Goal: Task Accomplishment & Management: Manage account settings

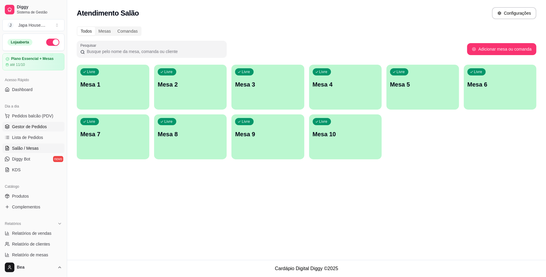
click at [37, 128] on span "Gestor de Pedidos" at bounding box center [29, 127] width 35 height 6
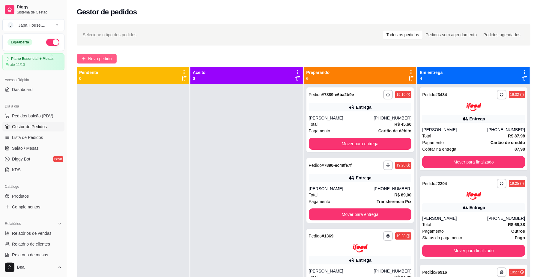
click at [92, 58] on span "Novo pedido" at bounding box center [100, 58] width 24 height 7
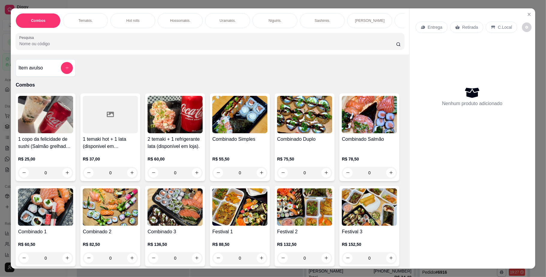
scroll to position [0, 340]
click at [199, 23] on div "Yakisoba" at bounding box center [219, 20] width 45 height 15
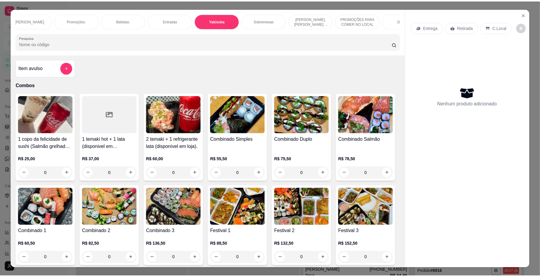
scroll to position [11, 0]
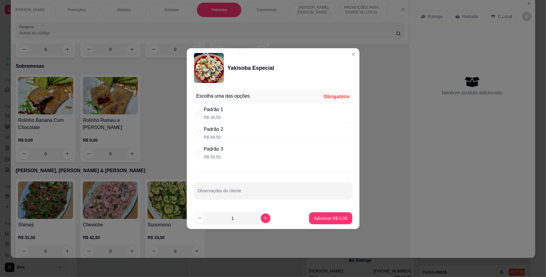
click at [242, 128] on div "Padrão 2 R$ 49,50" at bounding box center [273, 133] width 158 height 20
radio input "true"
click at [318, 218] on p "Adicionar R$ 49,50" at bounding box center [329, 219] width 35 height 6
type input "1"
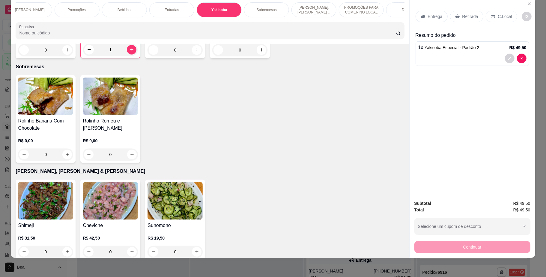
click at [462, 14] on p "Retirada" at bounding box center [470, 16] width 16 height 6
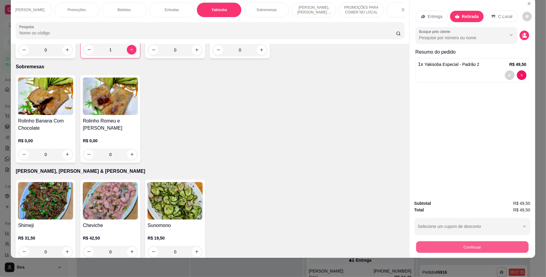
click at [450, 246] on button "Continuar" at bounding box center [472, 248] width 112 height 12
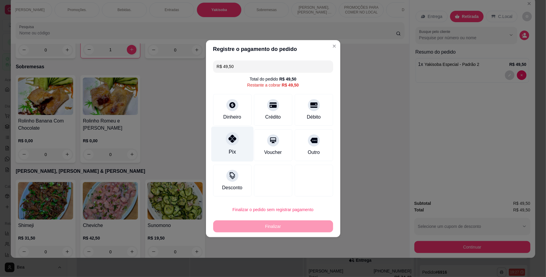
click at [227, 137] on div at bounding box center [232, 138] width 13 height 13
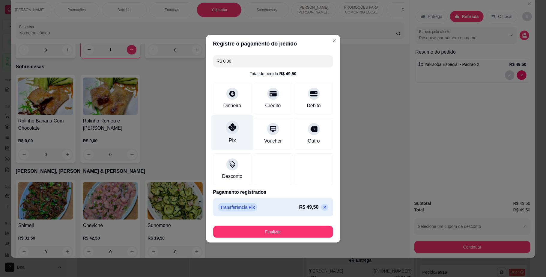
type input "R$ 0,00"
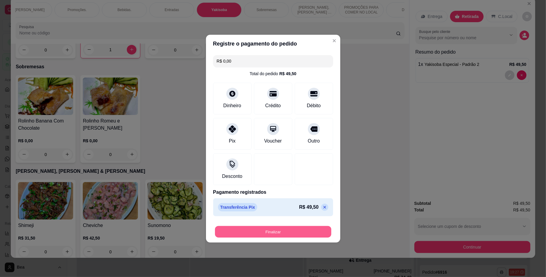
click at [262, 231] on button "Finalizar" at bounding box center [273, 232] width 116 height 12
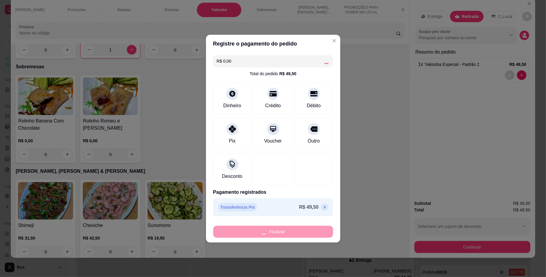
type input "0"
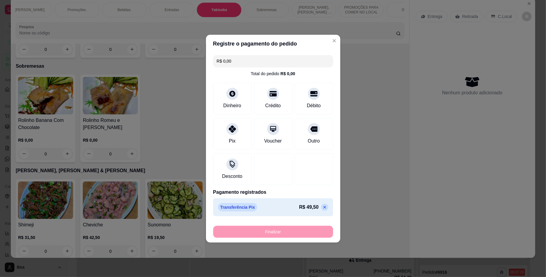
type input "-R$ 49,50"
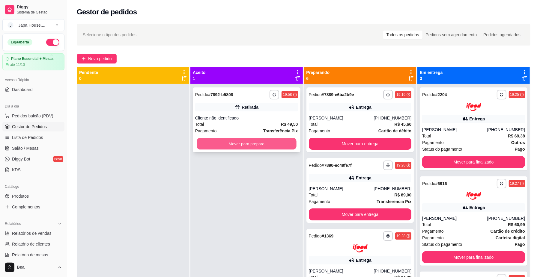
click at [258, 143] on button "Mover para preparo" at bounding box center [247, 144] width 100 height 12
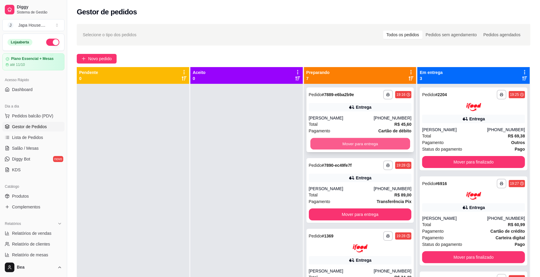
click at [342, 141] on button "Mover para entrega" at bounding box center [360, 144] width 100 height 12
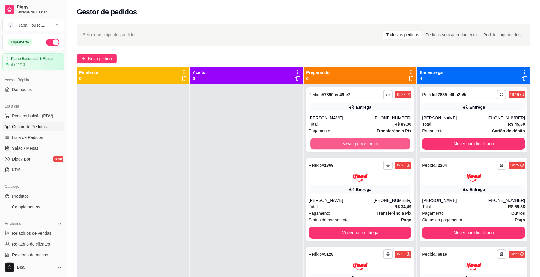
click at [342, 141] on button "Mover para entrega" at bounding box center [360, 144] width 100 height 12
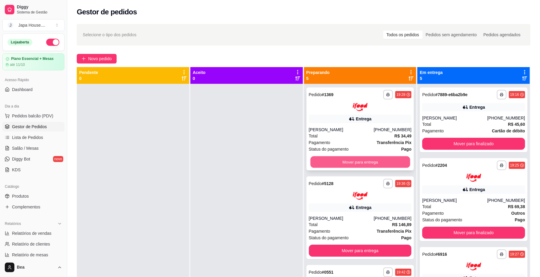
click at [353, 159] on button "Mover para entrega" at bounding box center [360, 162] width 100 height 12
click at [355, 161] on button "Mover para entrega" at bounding box center [360, 162] width 100 height 12
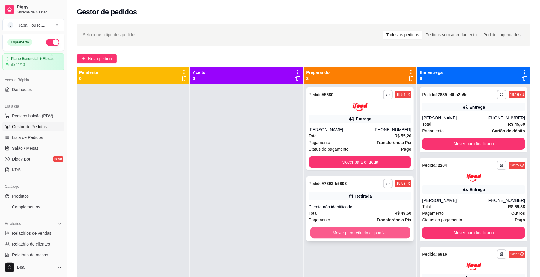
click at [394, 230] on button "Mover para retirada disponível" at bounding box center [360, 233] width 100 height 12
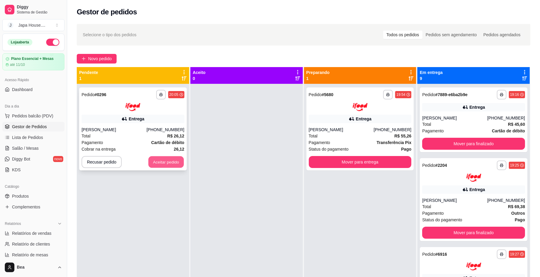
click at [166, 163] on button "Aceitar pedido" at bounding box center [165, 162] width 35 height 12
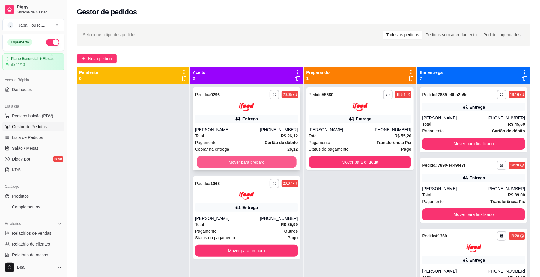
click at [272, 157] on button "Mover para preparo" at bounding box center [247, 162] width 100 height 12
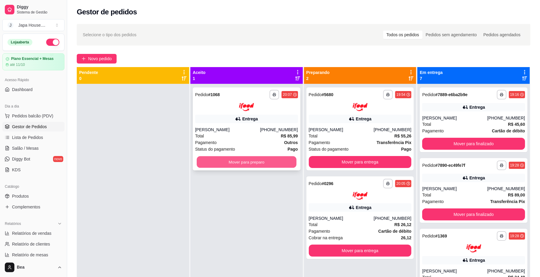
click at [269, 160] on button "Mover para preparo" at bounding box center [247, 162] width 100 height 12
click at [270, 164] on button "Mover para preparo" at bounding box center [247, 162] width 100 height 12
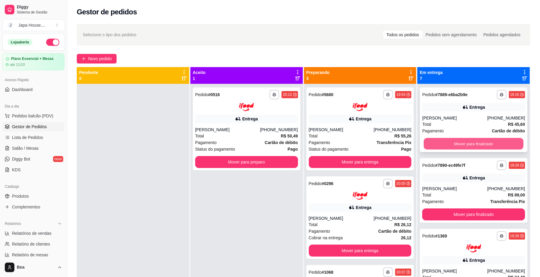
click at [465, 144] on button "Mover para finalizado" at bounding box center [474, 144] width 100 height 12
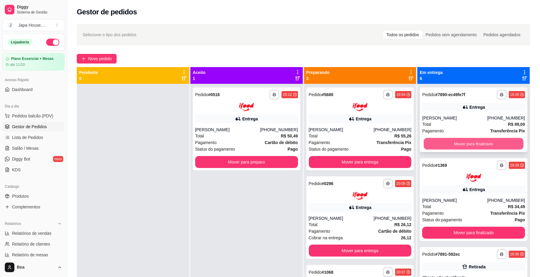
click at [450, 142] on button "Mover para finalizado" at bounding box center [474, 144] width 100 height 12
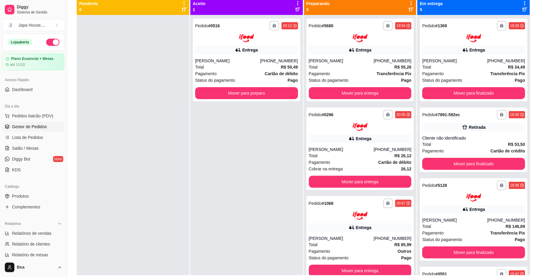
scroll to position [70, 0]
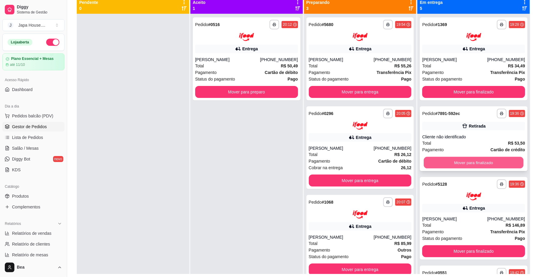
click at [469, 162] on button "Mover para finalizado" at bounding box center [474, 163] width 100 height 12
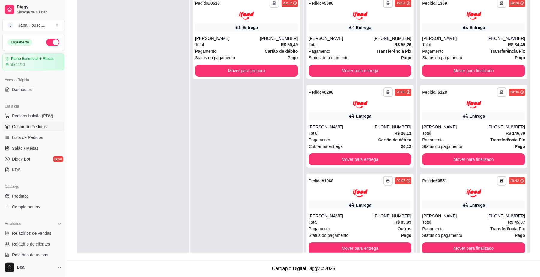
scroll to position [66, 0]
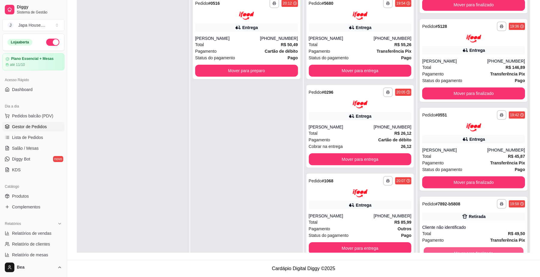
click at [484, 251] on button "Mover para finalizado" at bounding box center [474, 253] width 100 height 12
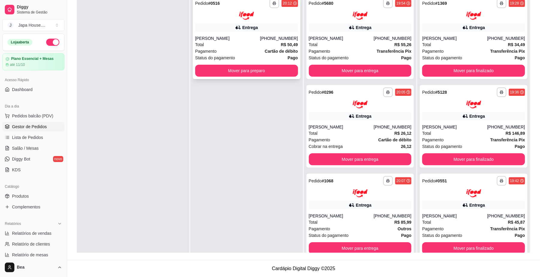
scroll to position [0, 0]
click at [280, 73] on button "Mover para preparo" at bounding box center [246, 71] width 103 height 12
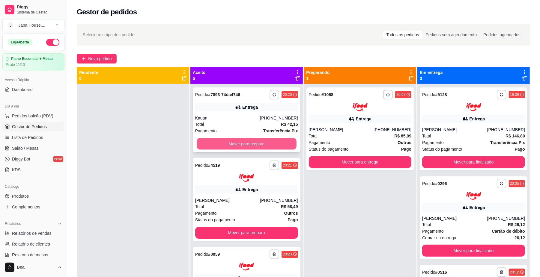
click at [245, 148] on button "Mover para preparo" at bounding box center [247, 144] width 100 height 12
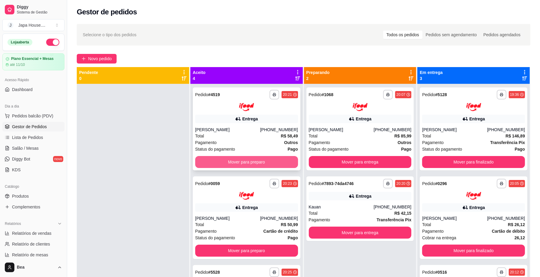
click at [242, 160] on button "Mover para preparo" at bounding box center [246, 162] width 103 height 12
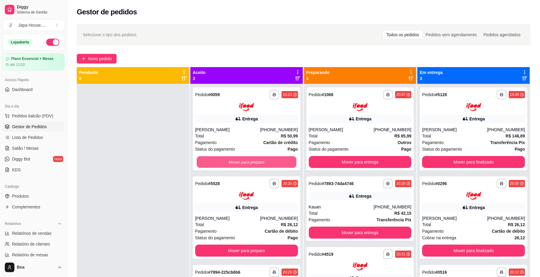
click at [242, 160] on button "Mover para preparo" at bounding box center [247, 162] width 100 height 12
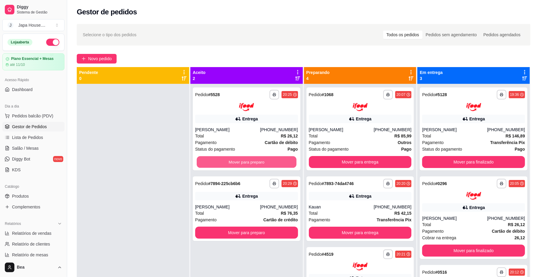
click at [242, 160] on button "Mover para preparo" at bounding box center [247, 162] width 100 height 12
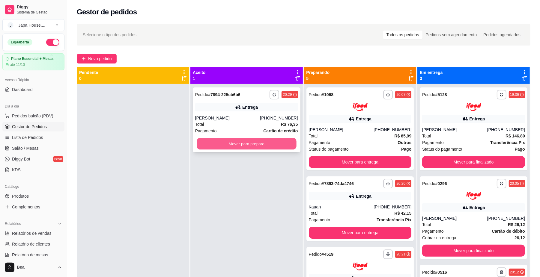
click at [243, 146] on button "Mover para preparo" at bounding box center [247, 144] width 100 height 12
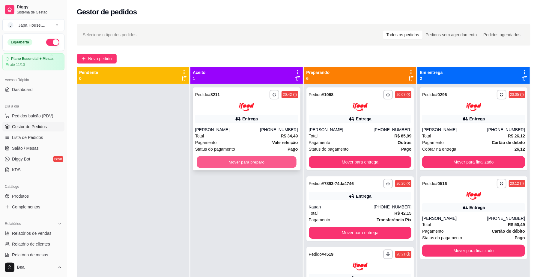
click at [268, 165] on button "Mover para preparo" at bounding box center [247, 162] width 100 height 12
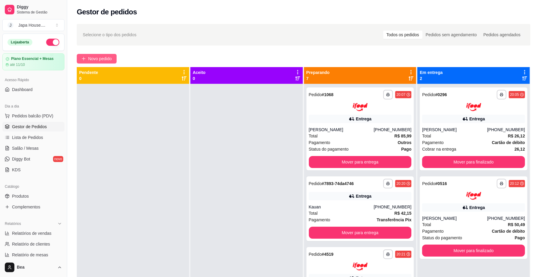
click at [102, 55] on button "Novo pedido" at bounding box center [97, 59] width 40 height 10
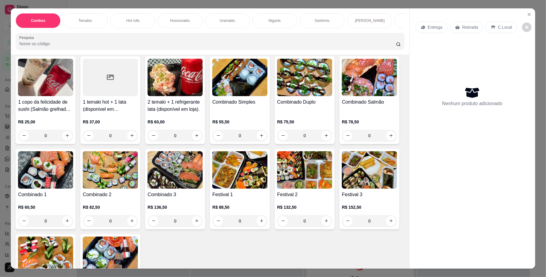
scroll to position [32, 0]
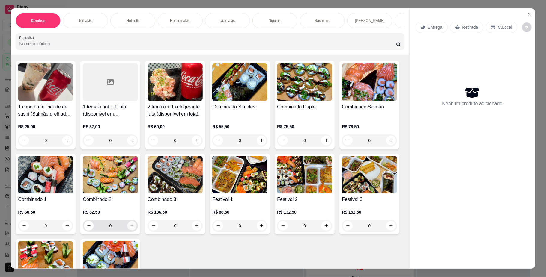
click at [137, 230] on button "increase-product-quantity" at bounding box center [131, 225] width 9 height 9
type input "1"
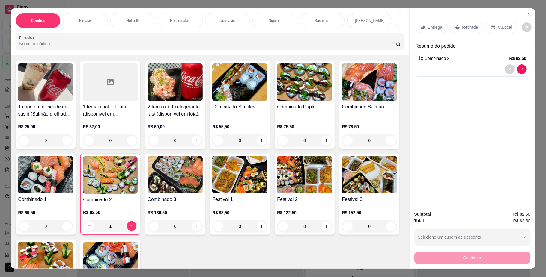
click at [463, 23] on div "Retirada" at bounding box center [466, 27] width 33 height 11
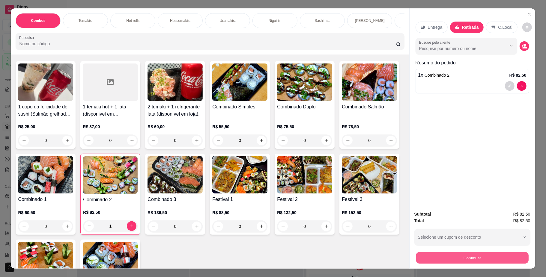
click at [483, 258] on button "Continuar" at bounding box center [472, 258] width 112 height 12
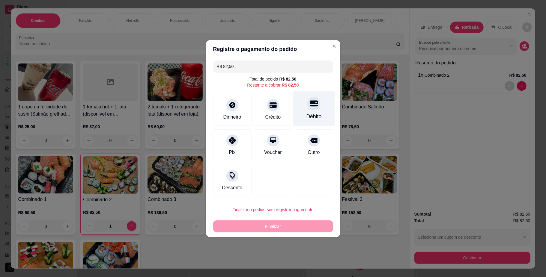
click at [306, 118] on div "Débito" at bounding box center [313, 117] width 15 height 8
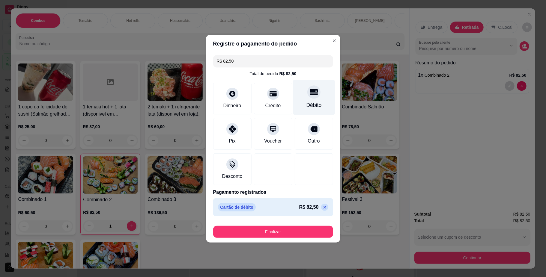
type input "R$ 0,00"
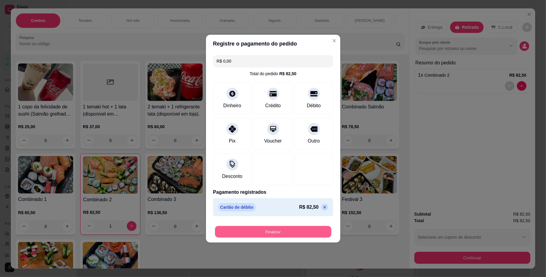
click at [280, 234] on button "Finalizar" at bounding box center [273, 232] width 116 height 12
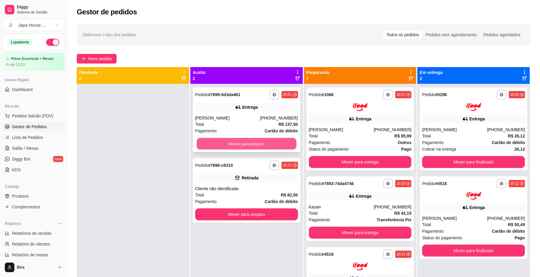
click at [263, 144] on button "Mover para preparo" at bounding box center [247, 144] width 100 height 12
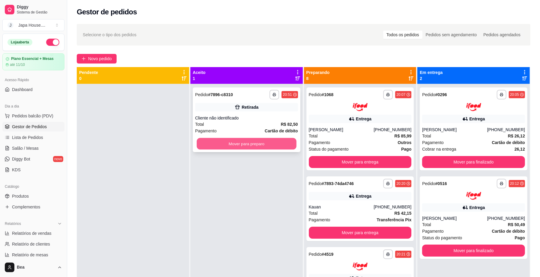
click at [256, 144] on button "Mover para preparo" at bounding box center [247, 144] width 100 height 12
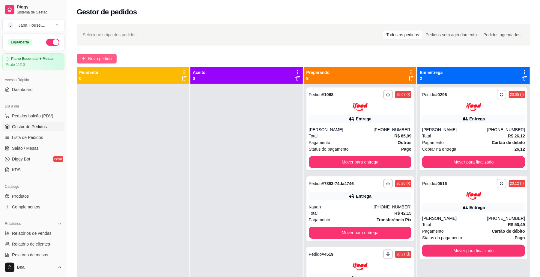
click at [93, 58] on span "Novo pedido" at bounding box center [100, 58] width 24 height 7
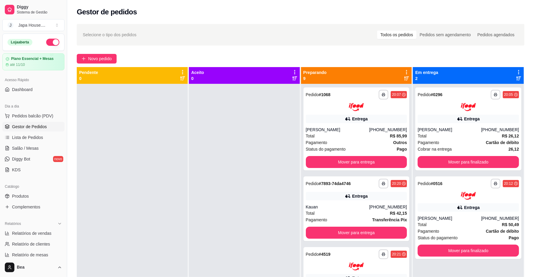
click at [432, 25] on p "Entrega" at bounding box center [429, 27] width 15 height 6
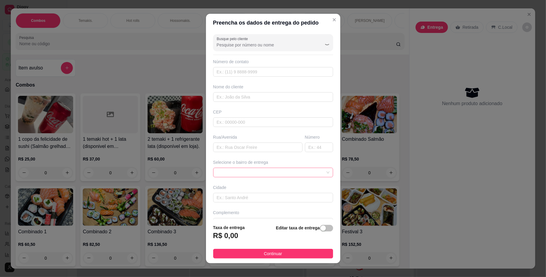
click at [265, 174] on span at bounding box center [273, 172] width 113 height 9
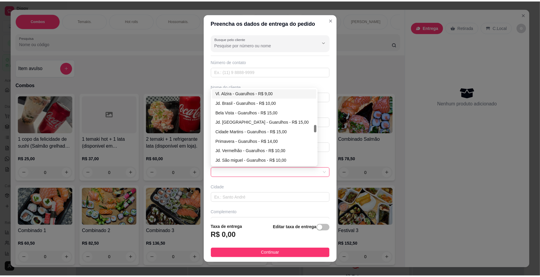
scroll to position [345, 0]
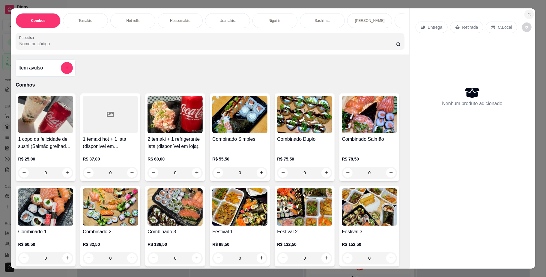
click at [527, 12] on icon "Close" at bounding box center [529, 14] width 5 height 5
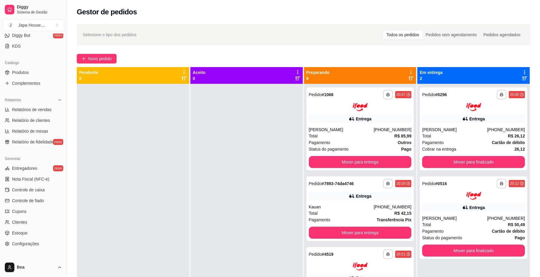
scroll to position [154, 0]
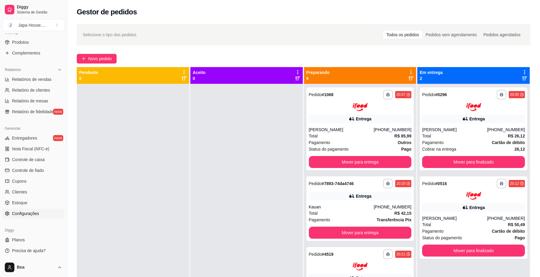
click at [26, 212] on span "Configurações" at bounding box center [25, 214] width 27 height 6
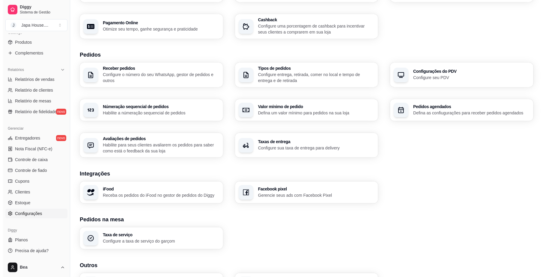
scroll to position [96, 0]
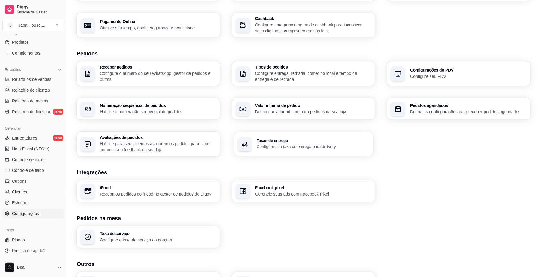
click at [273, 141] on h3 "Taxas de entrega" at bounding box center [313, 141] width 113 height 4
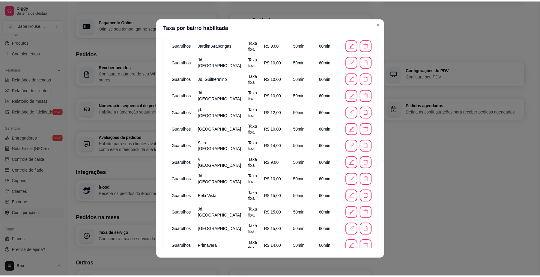
scroll to position [569, 0]
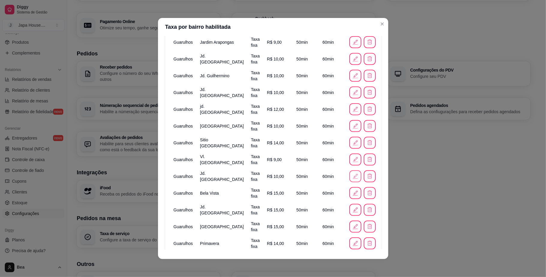
click at [352, 178] on icon "button" at bounding box center [355, 176] width 7 height 7
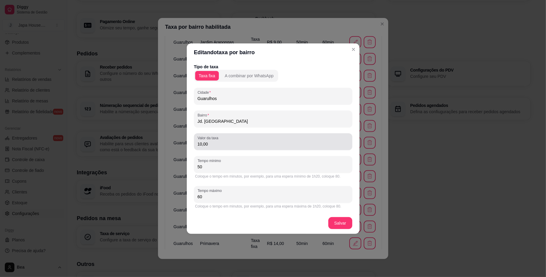
click at [244, 140] on div "10,00" at bounding box center [273, 142] width 151 height 12
type input "12,00"
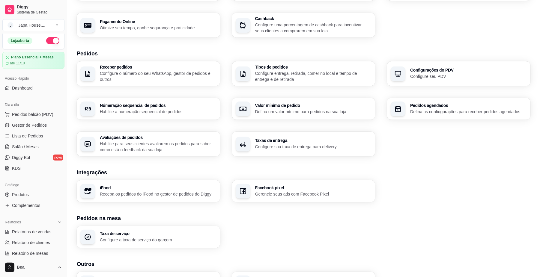
scroll to position [0, 0]
click at [34, 129] on span "Gestor de Pedidos" at bounding box center [29, 127] width 35 height 6
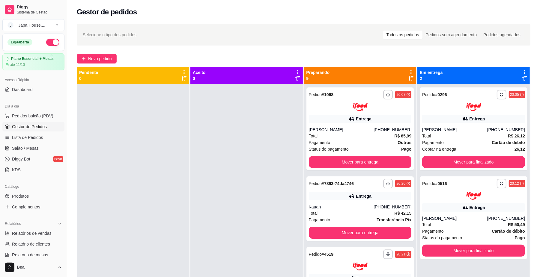
scroll to position [116, 0]
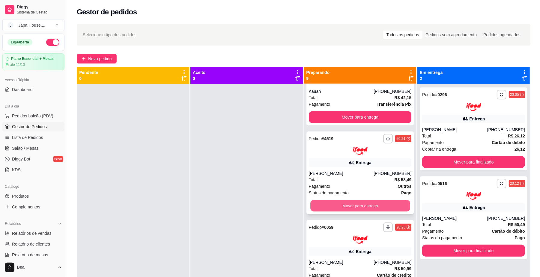
click at [376, 206] on button "Mover para entrega" at bounding box center [360, 206] width 100 height 12
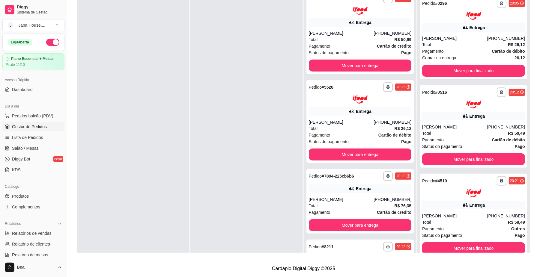
scroll to position [174, 0]
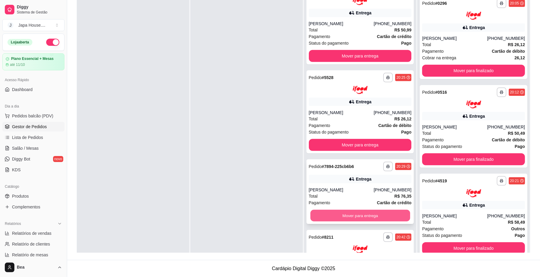
click at [380, 218] on button "Mover para entrega" at bounding box center [360, 216] width 100 height 12
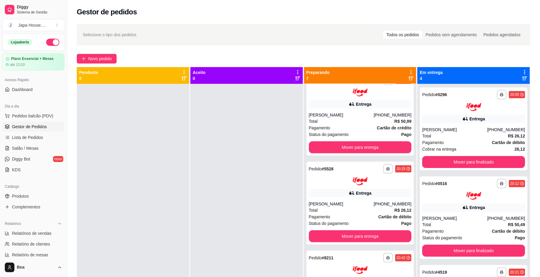
scroll to position [0, 0]
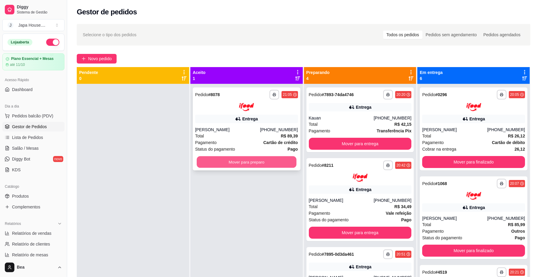
click at [248, 162] on button "Mover para preparo" at bounding box center [247, 162] width 100 height 12
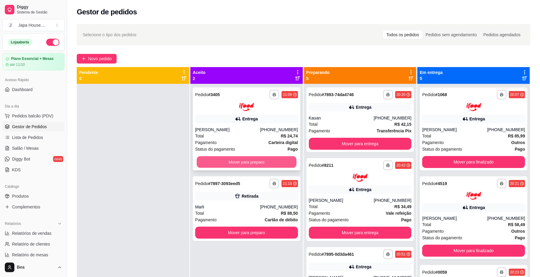
click at [255, 160] on button "Mover para preparo" at bounding box center [247, 162] width 100 height 12
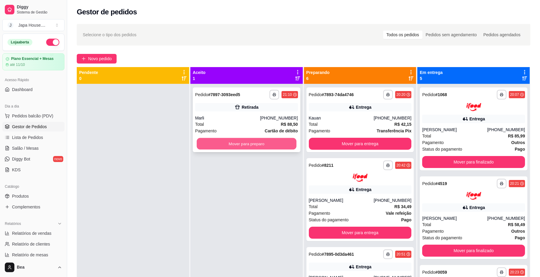
click at [248, 146] on button "Mover para preparo" at bounding box center [247, 144] width 100 height 12
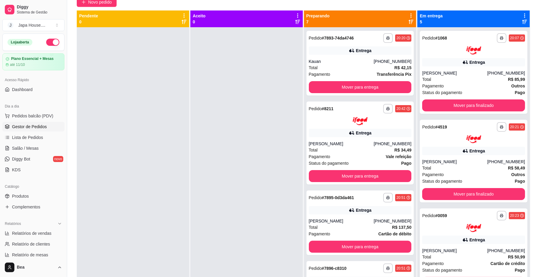
scroll to position [53, 0]
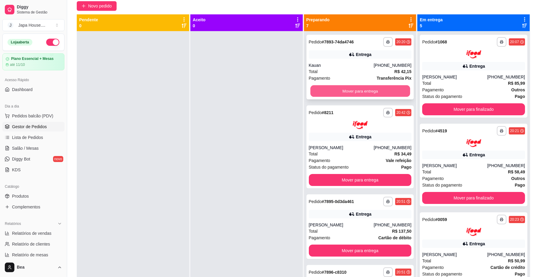
click at [342, 90] on button "Mover para entrega" at bounding box center [360, 91] width 100 height 12
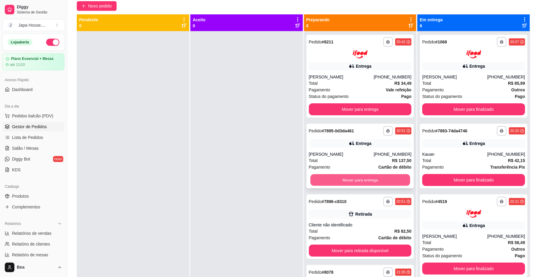
click at [351, 180] on button "Mover para entrega" at bounding box center [360, 180] width 100 height 12
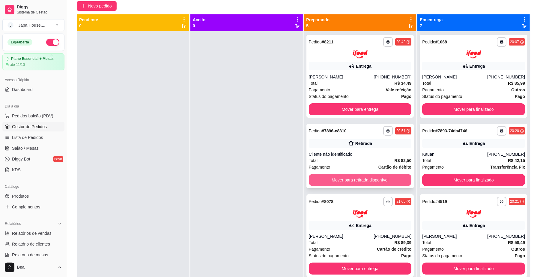
click at [352, 175] on button "Mover para retirada disponível" at bounding box center [360, 180] width 103 height 12
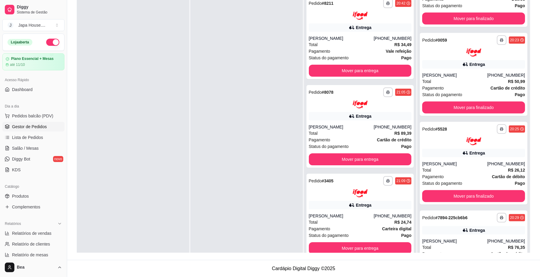
scroll to position [367, 0]
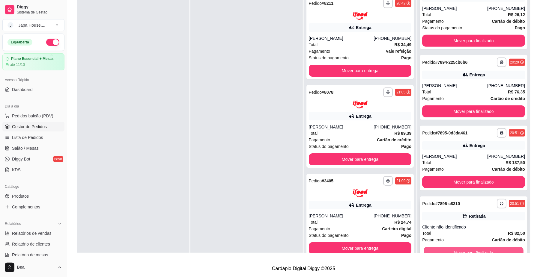
click at [480, 252] on button "Mover para finalizado" at bounding box center [474, 253] width 100 height 12
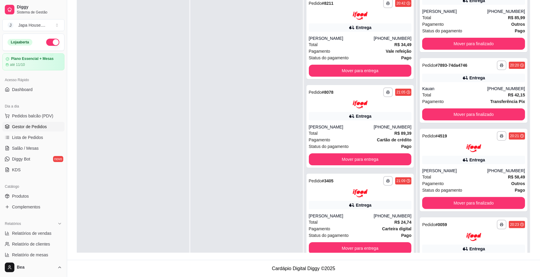
scroll to position [0, 0]
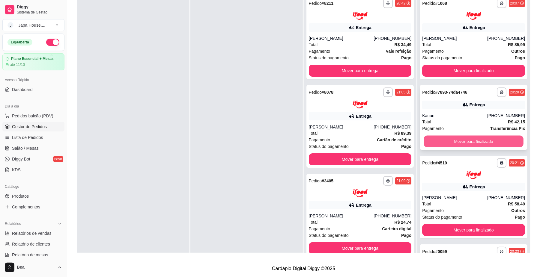
click at [473, 137] on button "Mover para finalizado" at bounding box center [474, 141] width 100 height 12
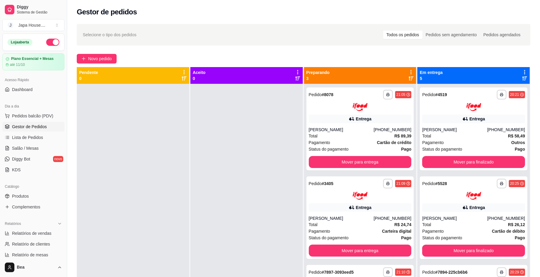
scroll to position [91, 0]
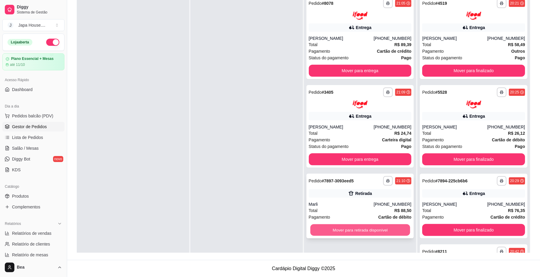
click at [348, 227] on button "Mover para retirada disponível" at bounding box center [360, 230] width 100 height 12
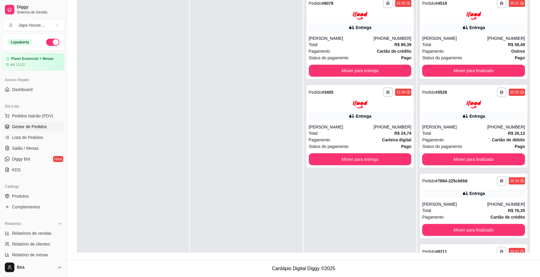
scroll to position [0, 0]
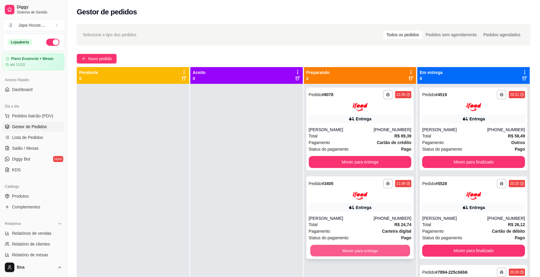
click at [365, 249] on button "Mover para entrega" at bounding box center [360, 251] width 100 height 12
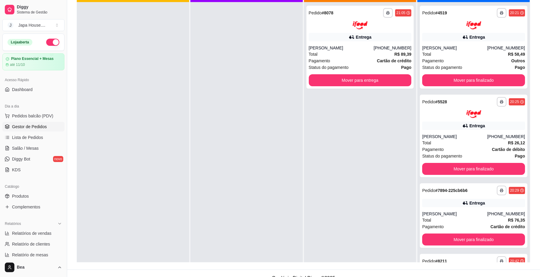
scroll to position [90, 0]
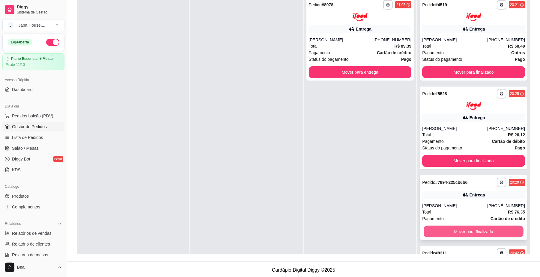
click at [462, 227] on button "Mover para finalizado" at bounding box center [474, 232] width 100 height 12
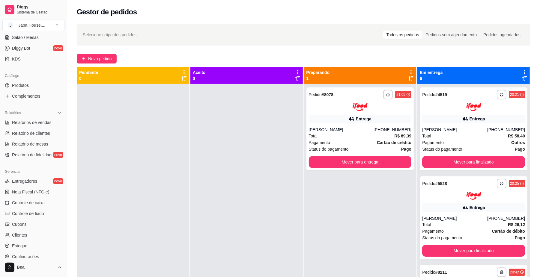
scroll to position [154, 0]
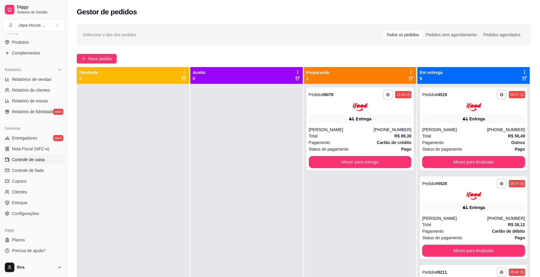
click at [39, 161] on span "Controle de caixa" at bounding box center [28, 160] width 33 height 6
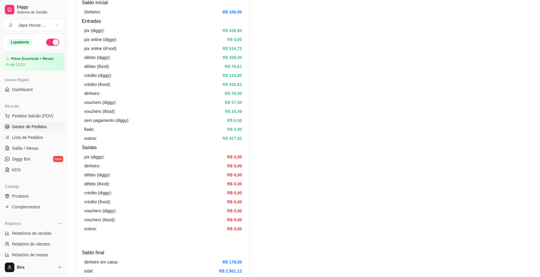
click at [38, 123] on link "Gestor de Pedidos" at bounding box center [33, 127] width 62 height 10
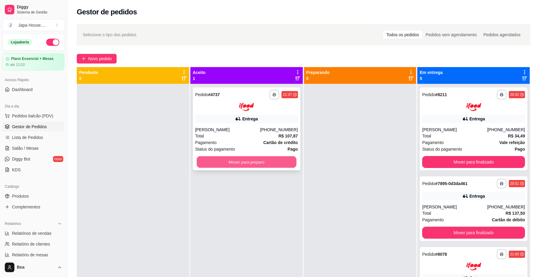
click at [275, 164] on button "Mover para preparo" at bounding box center [247, 162] width 100 height 12
click at [477, 112] on div "**********" at bounding box center [474, 129] width 108 height 83
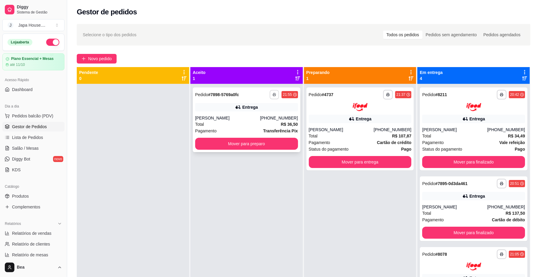
click at [271, 92] on button "button" at bounding box center [274, 94] width 9 height 9
click at [264, 123] on button "IMPRESSORA" at bounding box center [256, 127] width 42 height 9
click at [273, 94] on icon "button" at bounding box center [275, 95] width 4 height 4
click at [262, 124] on button "IMPRESSORA" at bounding box center [256, 127] width 42 height 9
click at [273, 94] on icon "button" at bounding box center [274, 94] width 3 height 1
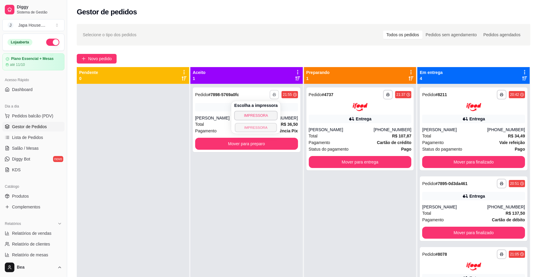
click at [260, 125] on button "IMPRESSORA" at bounding box center [256, 127] width 42 height 9
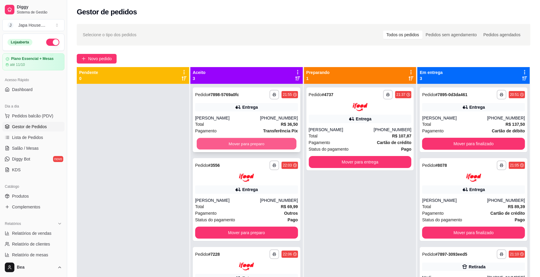
click at [281, 147] on button "Mover para preparo" at bounding box center [247, 144] width 100 height 12
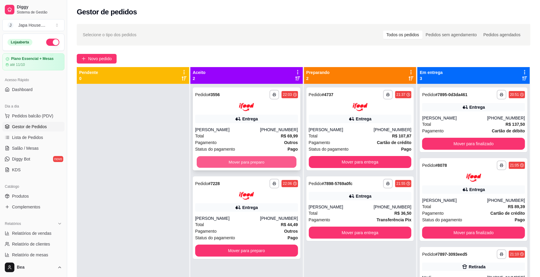
click at [274, 158] on button "Mover para preparo" at bounding box center [247, 162] width 100 height 12
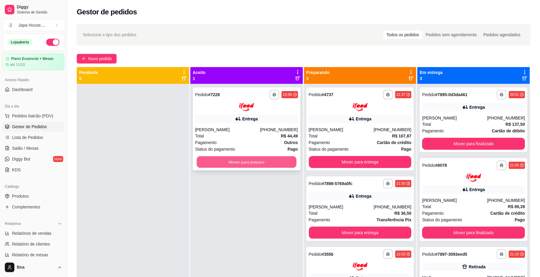
click at [268, 160] on button "Mover para preparo" at bounding box center [247, 162] width 100 height 12
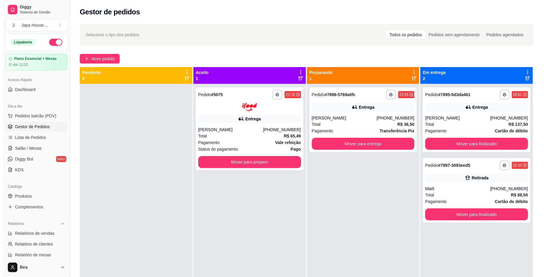
scroll to position [47, 0]
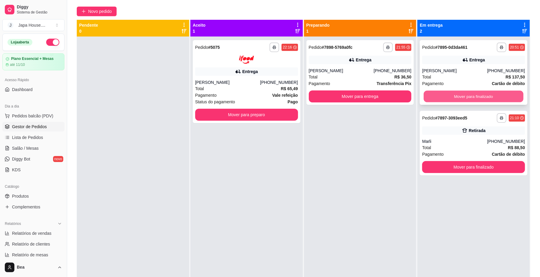
click at [450, 99] on button "Mover para finalizado" at bounding box center [474, 97] width 100 height 12
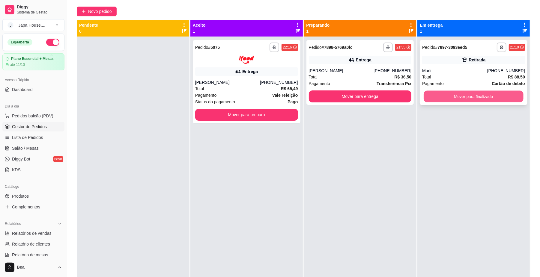
click at [449, 100] on button "Mover para finalizado" at bounding box center [474, 97] width 100 height 12
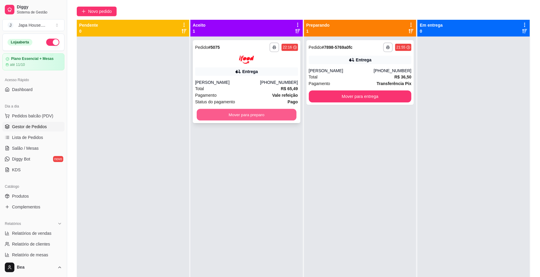
click at [244, 112] on button "Mover para preparo" at bounding box center [247, 115] width 100 height 12
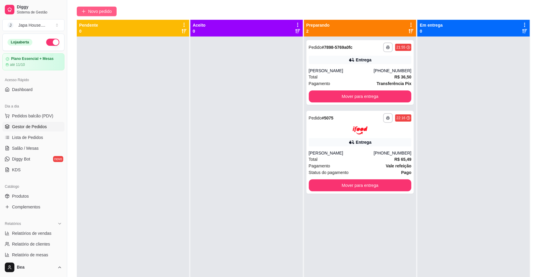
click at [109, 10] on span "Novo pedido" at bounding box center [100, 11] width 24 height 7
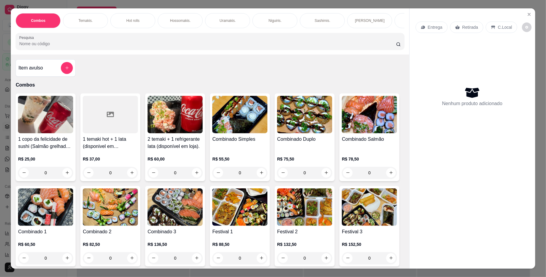
click at [138, 215] on img at bounding box center [110, 207] width 55 height 37
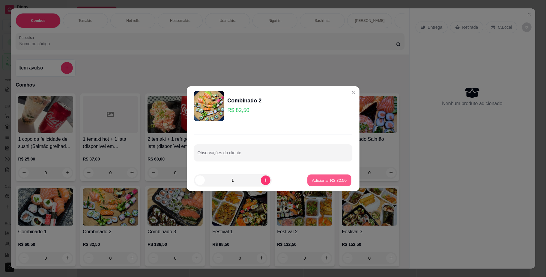
click at [319, 182] on p "Adicionar R$ 82,50" at bounding box center [329, 180] width 35 height 6
type input "1"
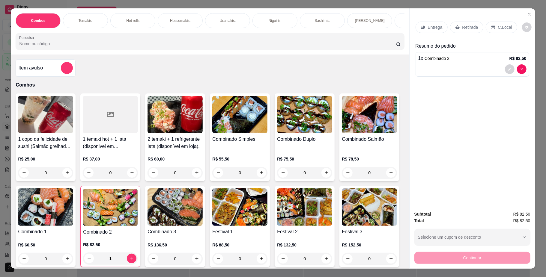
click at [456, 25] on icon at bounding box center [457, 27] width 5 height 5
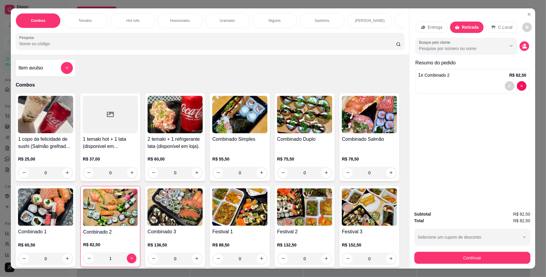
click at [166, 47] on input "Pesquisa" at bounding box center [207, 44] width 376 height 6
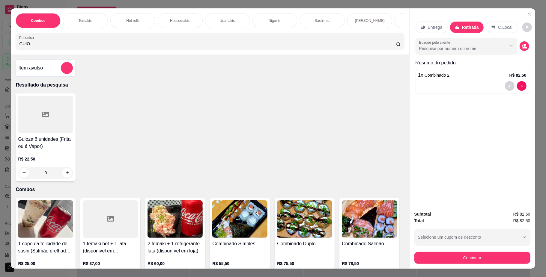
type input "GUIO"
click at [44, 116] on div at bounding box center [45, 114] width 55 height 37
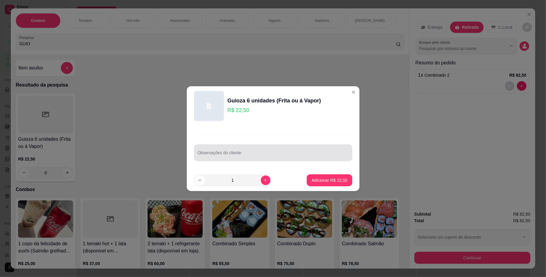
click at [262, 149] on div at bounding box center [273, 153] width 151 height 12
type input "FRITA"
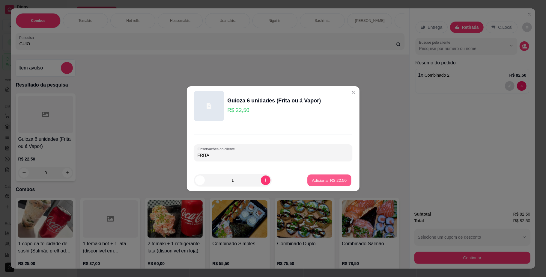
click at [317, 180] on p "Adicionar R$ 22,50" at bounding box center [329, 180] width 35 height 6
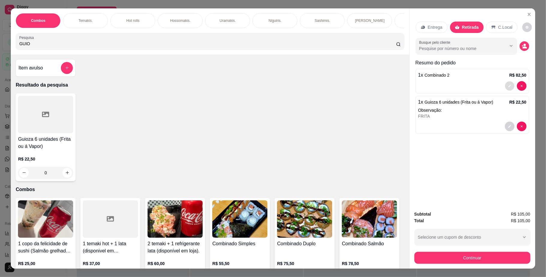
click at [509, 85] on button "decrease-product-quantity" at bounding box center [509, 85] width 9 height 9
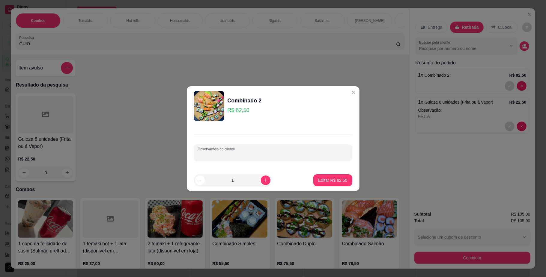
click at [298, 153] on input "Observações do cliente" at bounding box center [273, 155] width 151 height 6
type input "MANDAR GENGIBRE"
click at [319, 177] on button "Editar R$ 82,50" at bounding box center [332, 180] width 37 height 12
type input "0"
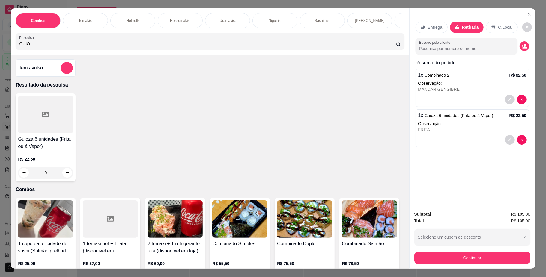
scroll to position [0, 340]
click at [297, 20] on p "[PERSON_NAME], [PERSON_NAME] & [PERSON_NAME]" at bounding box center [313, 21] width 35 height 10
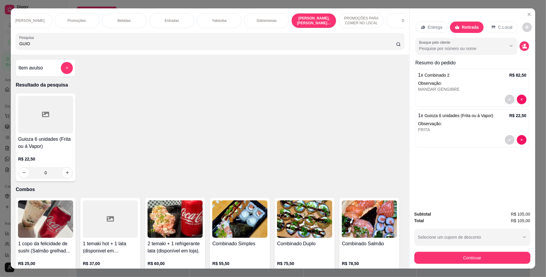
scroll to position [11, 0]
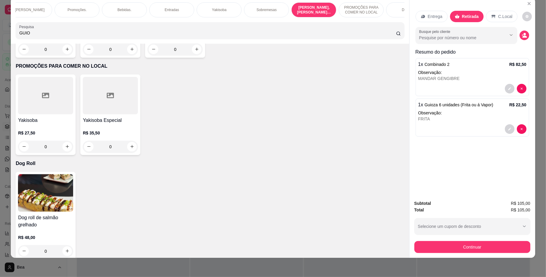
click at [431, 247] on button "Continuar" at bounding box center [472, 248] width 112 height 12
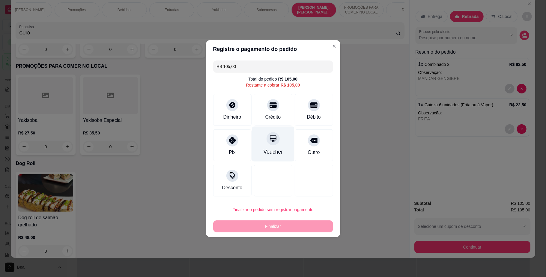
click at [269, 135] on icon at bounding box center [273, 139] width 8 height 8
type input "R$ 0,00"
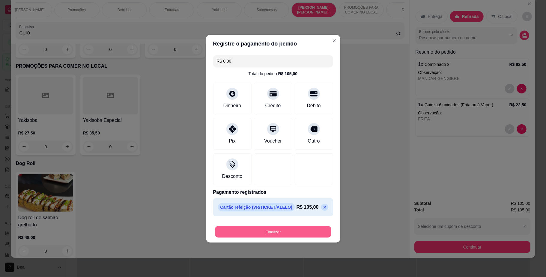
click at [276, 234] on button "Finalizar" at bounding box center [273, 232] width 116 height 12
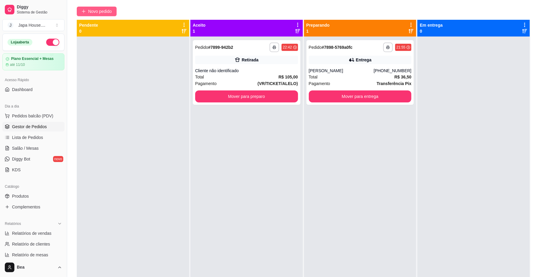
click at [103, 8] on span "Novo pedido" at bounding box center [100, 11] width 24 height 7
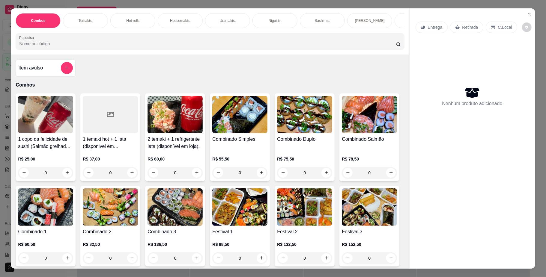
scroll to position [0, 340]
click at [86, 34] on div "Combos [PERSON_NAME]. Hot rolls Hossomakis. [GEOGRAPHIC_DATA]. Niguiris. Sashim…" at bounding box center [210, 31] width 398 height 46
click at [126, 20] on p "Hot rolls" at bounding box center [132, 20] width 13 height 5
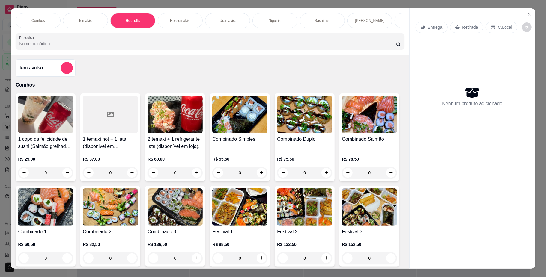
scroll to position [11, 0]
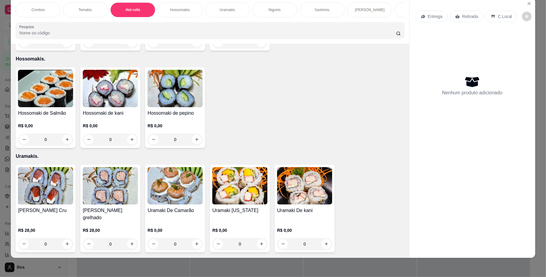
click at [70, 7] on div "Temakis." at bounding box center [85, 9] width 45 height 15
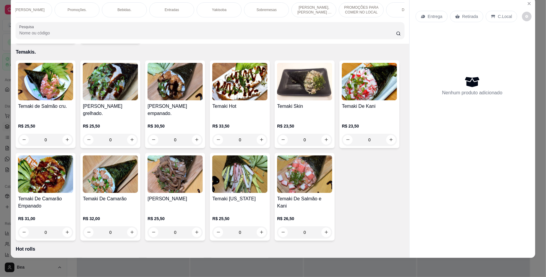
scroll to position [0, 0]
click at [119, 11] on div "Hot rolls" at bounding box center [132, 9] width 45 height 15
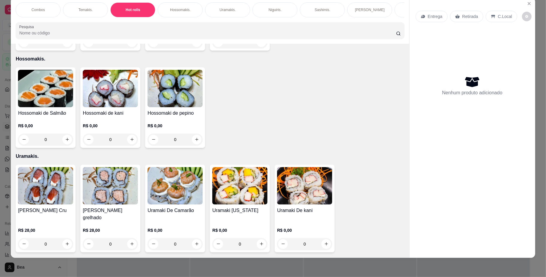
click at [111, 51] on div "Hot Roll De Banana R$ 0,00 0" at bounding box center [110, 10] width 60 height 81
click at [246, 36] on input "Pesquisa" at bounding box center [207, 33] width 376 height 6
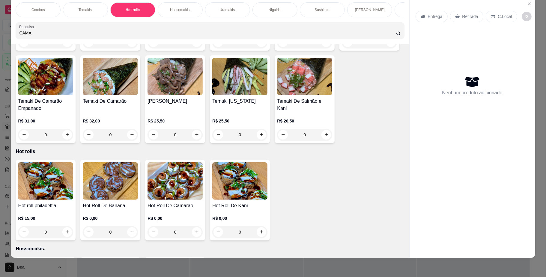
scroll to position [775, 0]
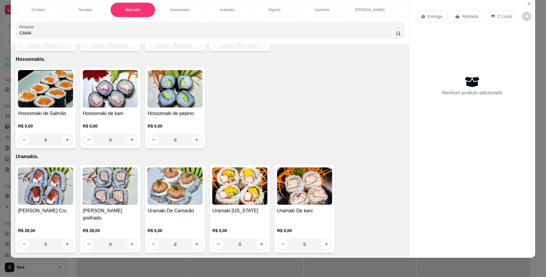
type input "CAMA"
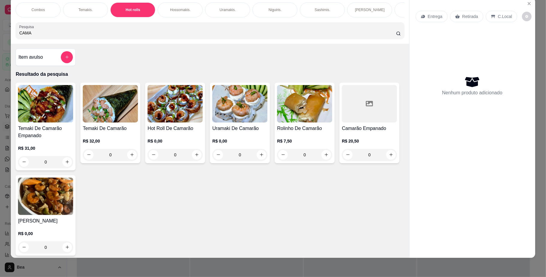
click at [342, 123] on div at bounding box center [369, 103] width 55 height 37
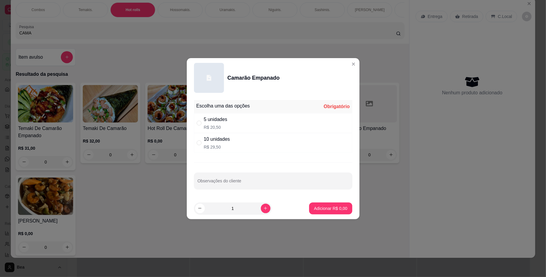
click at [246, 122] on div "5 unidades R$ 20,50" at bounding box center [273, 123] width 158 height 20
radio input "true"
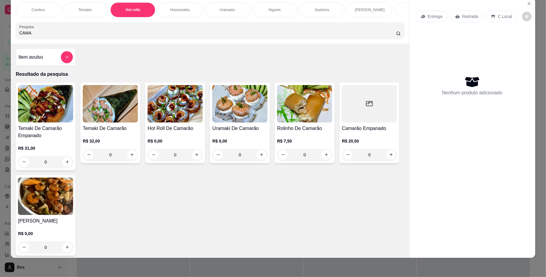
click at [37, 9] on p "Combos" at bounding box center [37, 9] width 13 height 5
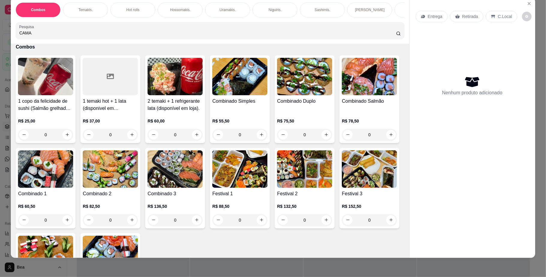
click at [123, 9] on div "Hot rolls" at bounding box center [132, 9] width 45 height 15
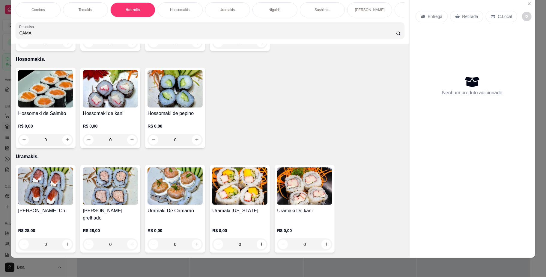
click at [219, 8] on p "Uramakis." at bounding box center [227, 9] width 16 height 5
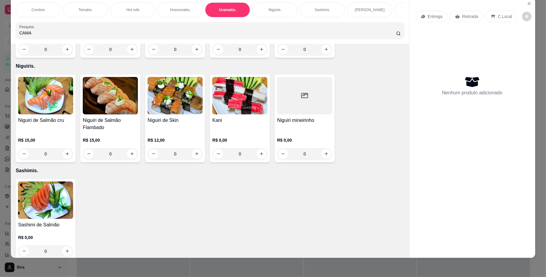
click at [47, 19] on h4 "[PERSON_NAME] Cru" at bounding box center [45, 15] width 55 height 7
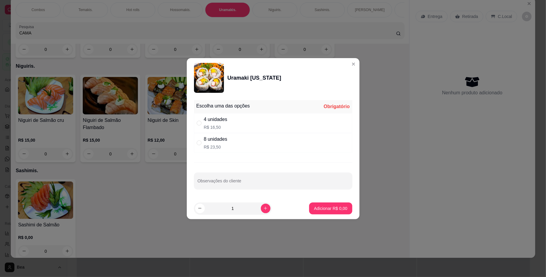
click at [211, 143] on div "8 unidades" at bounding box center [215, 139] width 23 height 7
radio input "true"
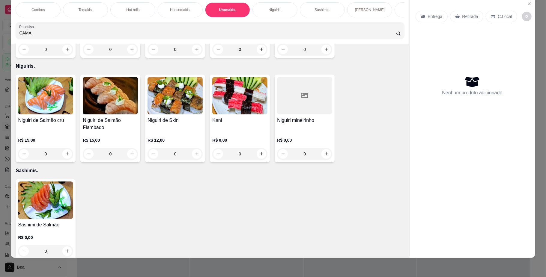
scroll to position [0, 0]
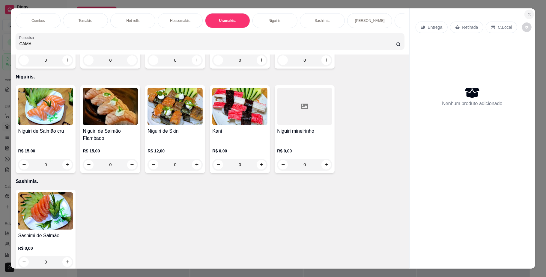
click at [528, 12] on icon "Close" at bounding box center [529, 14] width 5 height 5
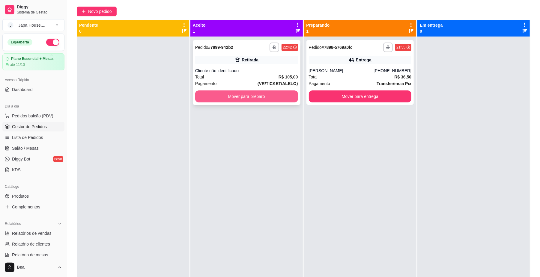
drag, startPoint x: 228, startPoint y: 103, endPoint x: 231, endPoint y: 100, distance: 4.9
click at [231, 100] on div "**********" at bounding box center [247, 72] width 108 height 65
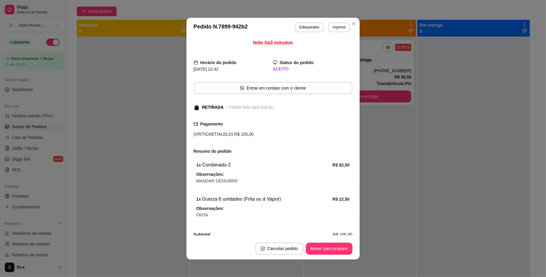
click at [231, 100] on div "feito há 3 minutos Horário do pedido [DATE] 22:42 Status do pedido ACEITO Entra…" at bounding box center [273, 137] width 159 height 196
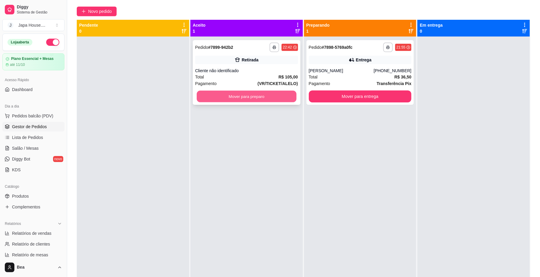
click at [277, 100] on button "Mover para preparo" at bounding box center [247, 97] width 100 height 12
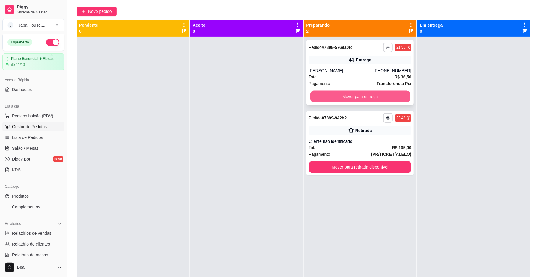
click at [338, 97] on button "Mover para entrega" at bounding box center [360, 97] width 100 height 12
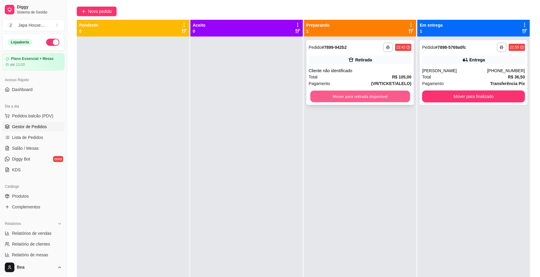
click at [388, 95] on button "Mover para retirada disponível" at bounding box center [360, 97] width 100 height 12
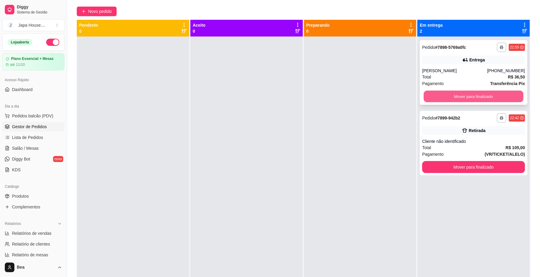
click at [489, 95] on button "Mover para finalizado" at bounding box center [474, 97] width 100 height 12
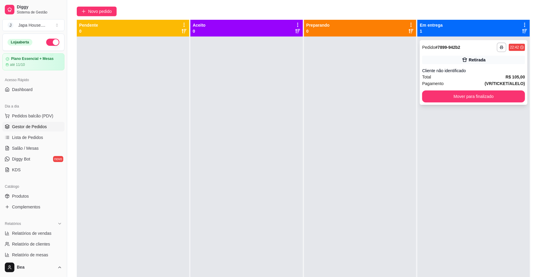
click at [479, 63] on div "Retirada" at bounding box center [473, 60] width 103 height 8
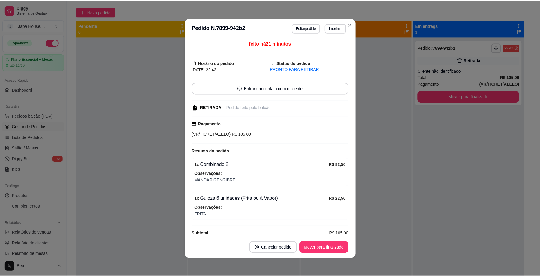
scroll to position [11, 0]
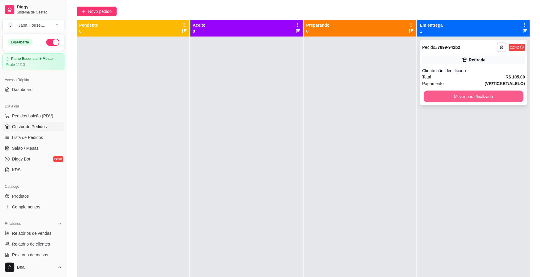
click at [464, 97] on button "Mover para finalizado" at bounding box center [474, 97] width 100 height 12
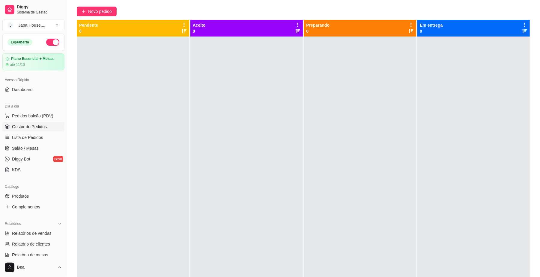
scroll to position [154, 0]
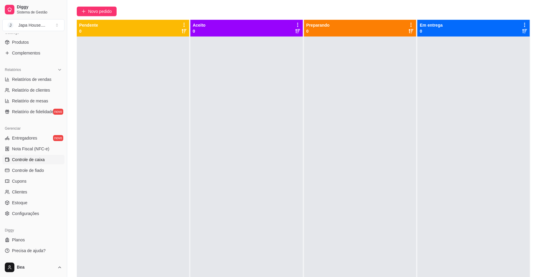
click at [39, 157] on span "Controle de caixa" at bounding box center [28, 160] width 33 height 6
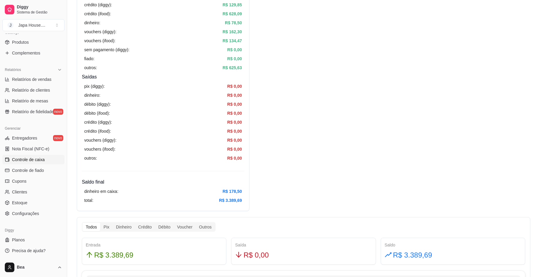
scroll to position [136, 0]
